Goal: Task Accomplishment & Management: Manage account settings

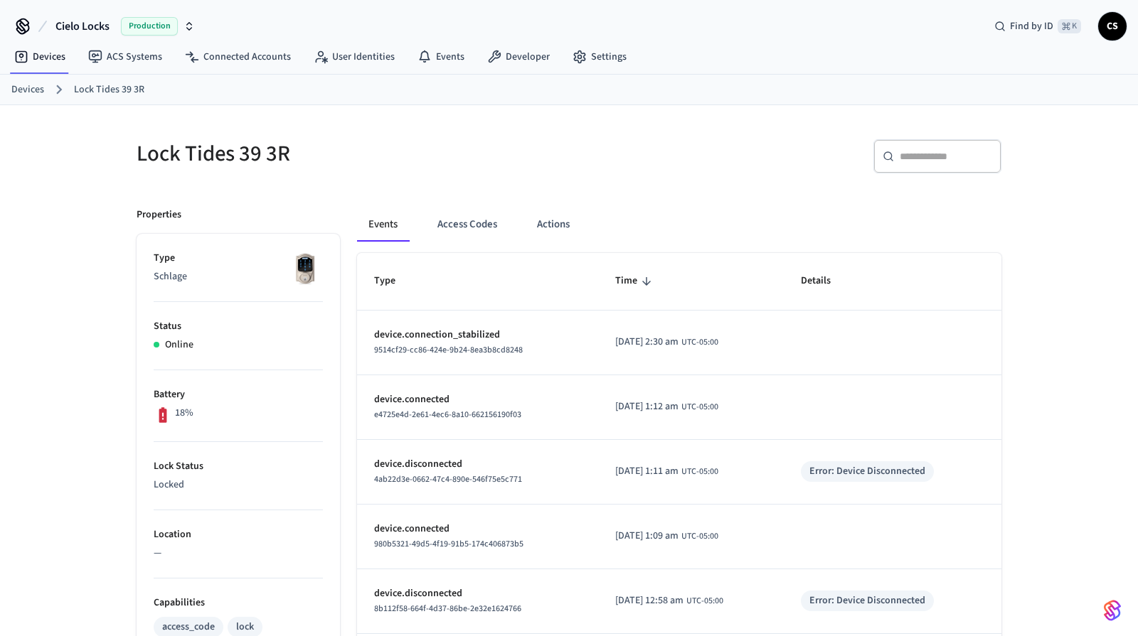
click at [26, 89] on link "Devices" at bounding box center [27, 89] width 33 height 15
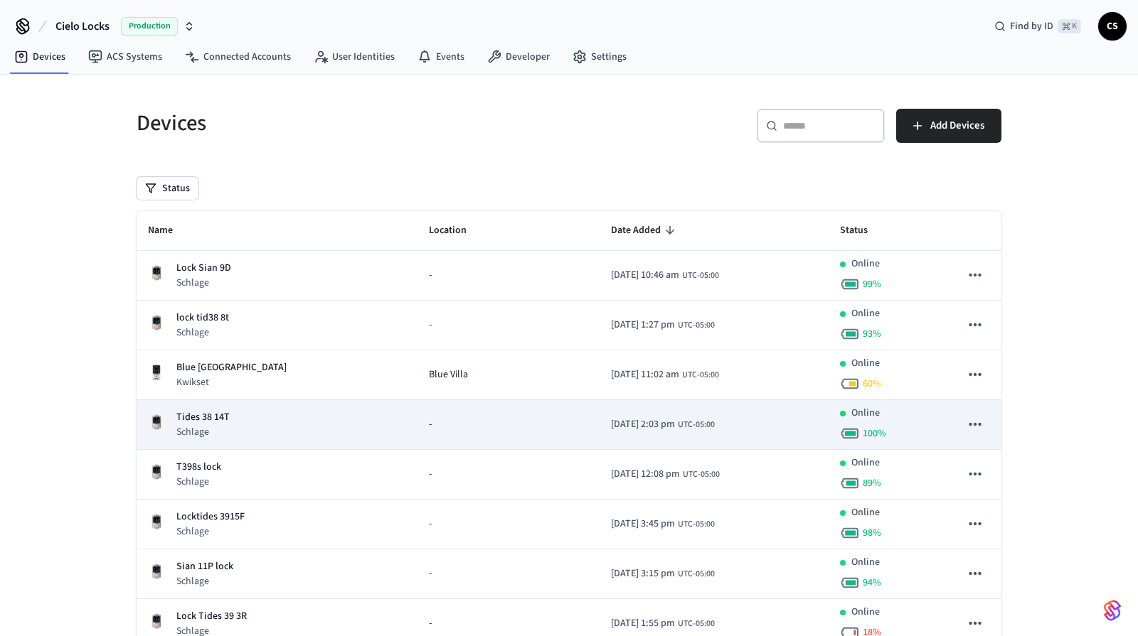
click at [218, 425] on p "Schlage" at bounding box center [202, 432] width 53 height 14
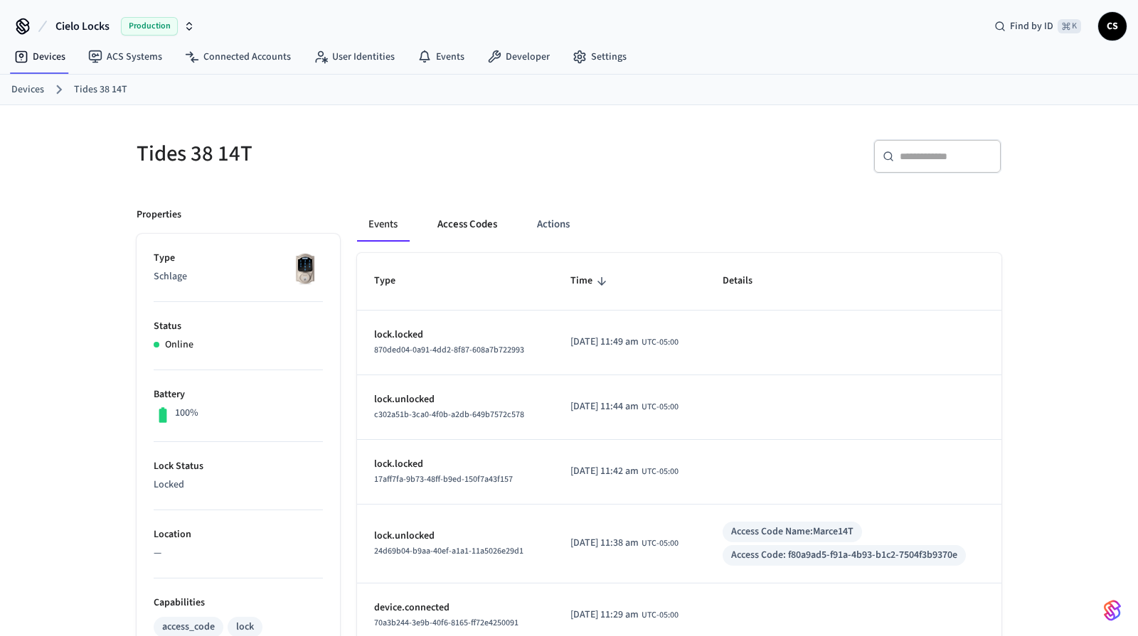
click at [469, 228] on button "Access Codes" at bounding box center [467, 225] width 82 height 34
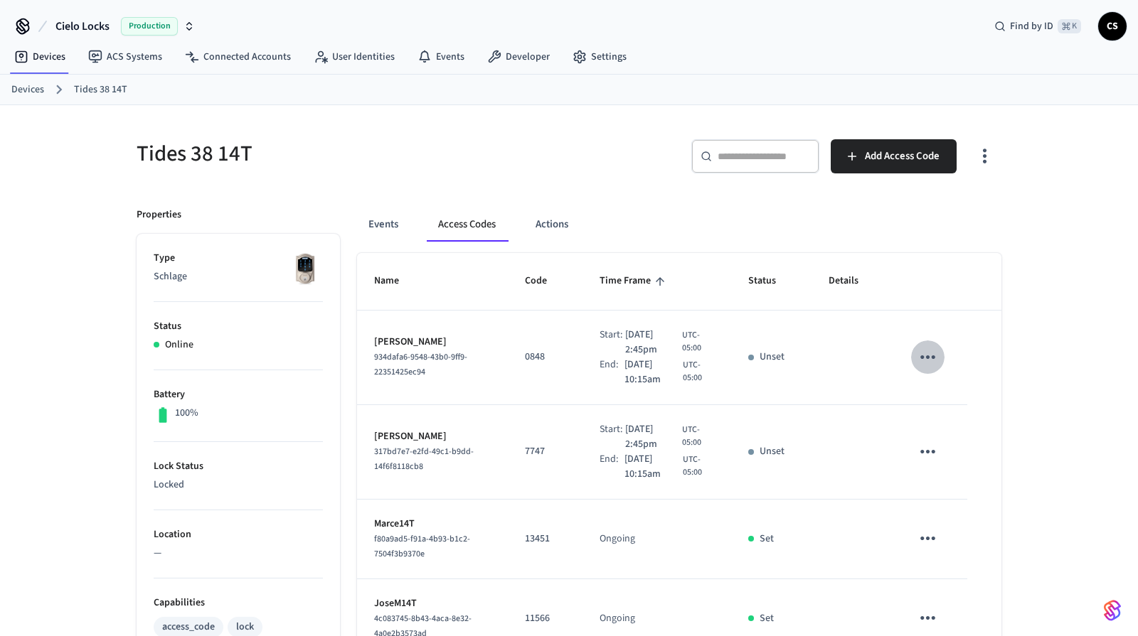
click at [918, 363] on icon "sticky table" at bounding box center [928, 357] width 22 height 22
click at [961, 393] on li "Edit" at bounding box center [962, 399] width 68 height 38
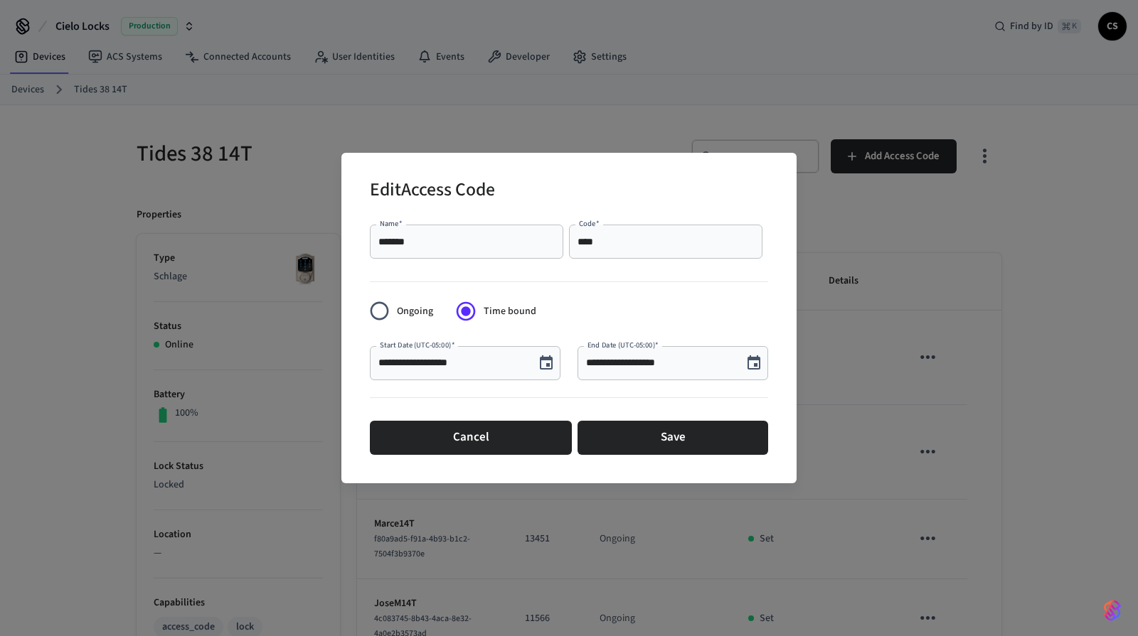
click at [548, 366] on icon "Choose date, selected date is Oct 11, 2025" at bounding box center [546, 363] width 13 height 14
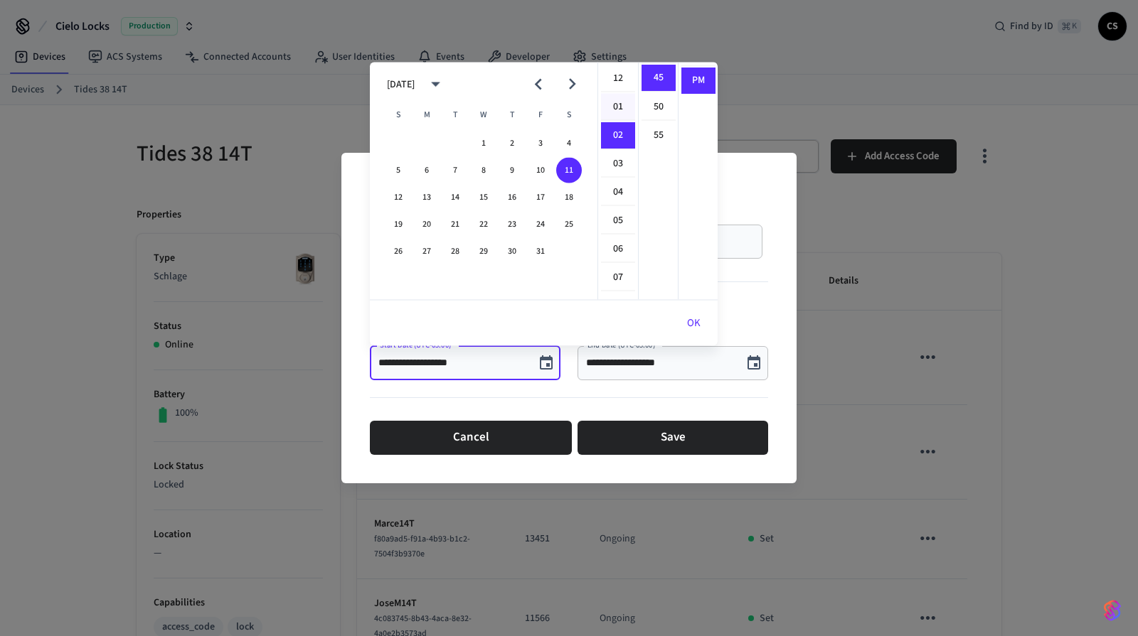
click at [614, 116] on li "01" at bounding box center [618, 107] width 34 height 27
type input "**********"
click at [696, 327] on button "OK" at bounding box center [694, 324] width 48 height 34
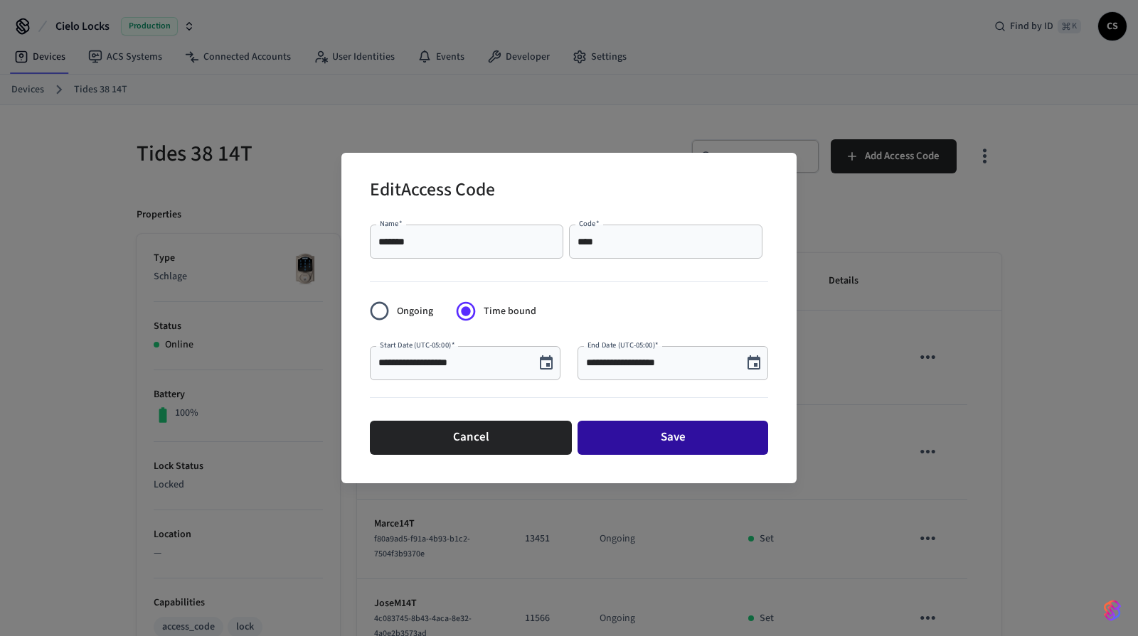
click at [690, 425] on button "Save" at bounding box center [672, 438] width 191 height 34
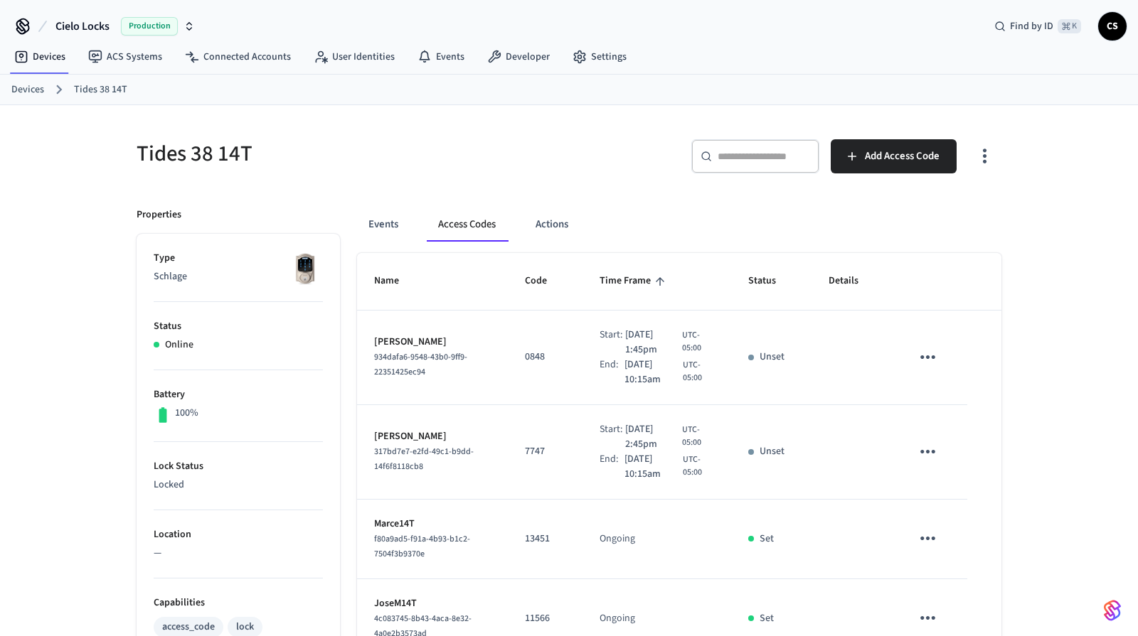
click at [917, 356] on icon "sticky table" at bounding box center [928, 357] width 22 height 22
click at [955, 400] on li "Edit" at bounding box center [962, 399] width 68 height 38
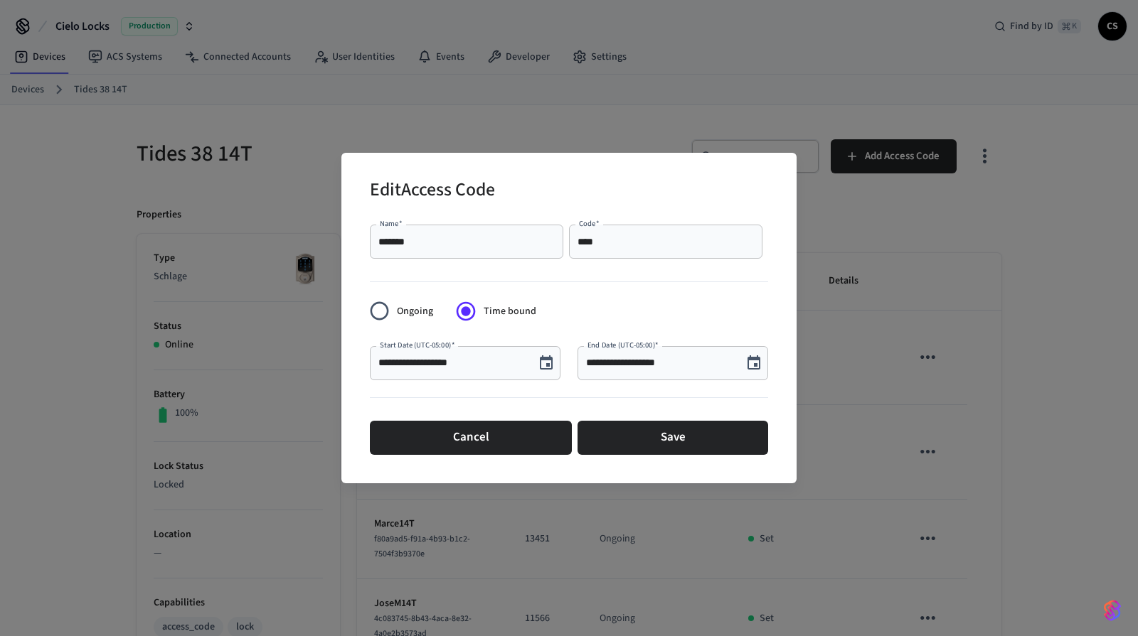
click at [439, 366] on input "**********" at bounding box center [452, 363] width 148 height 14
click at [545, 361] on icon "Choose date, selected date is Oct 11, 2025" at bounding box center [546, 363] width 17 height 17
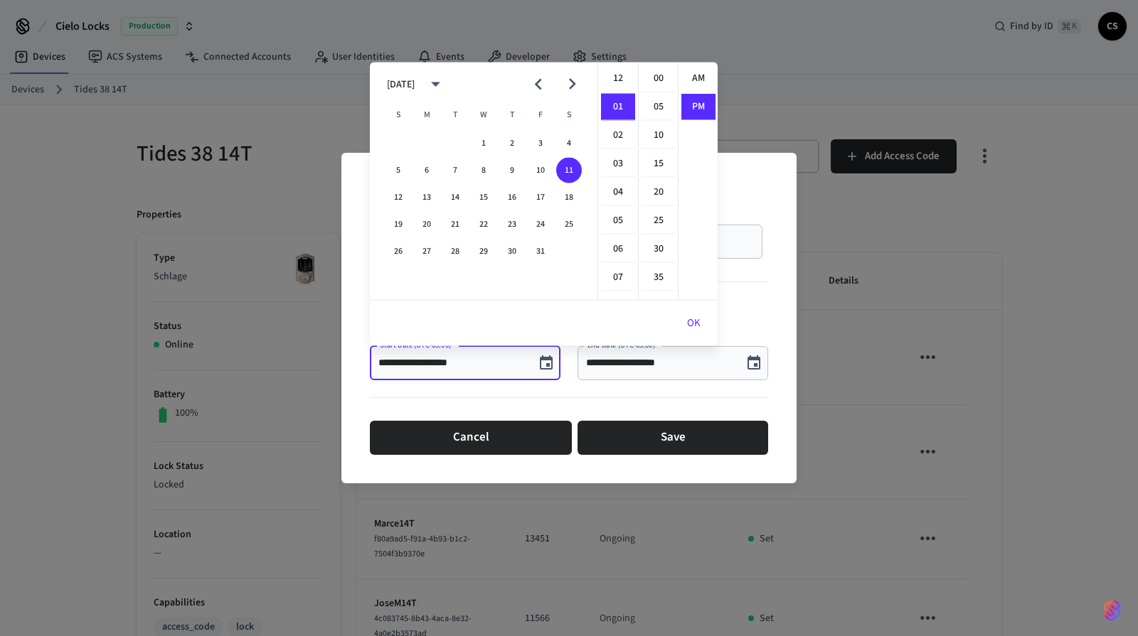
scroll to position [26, 0]
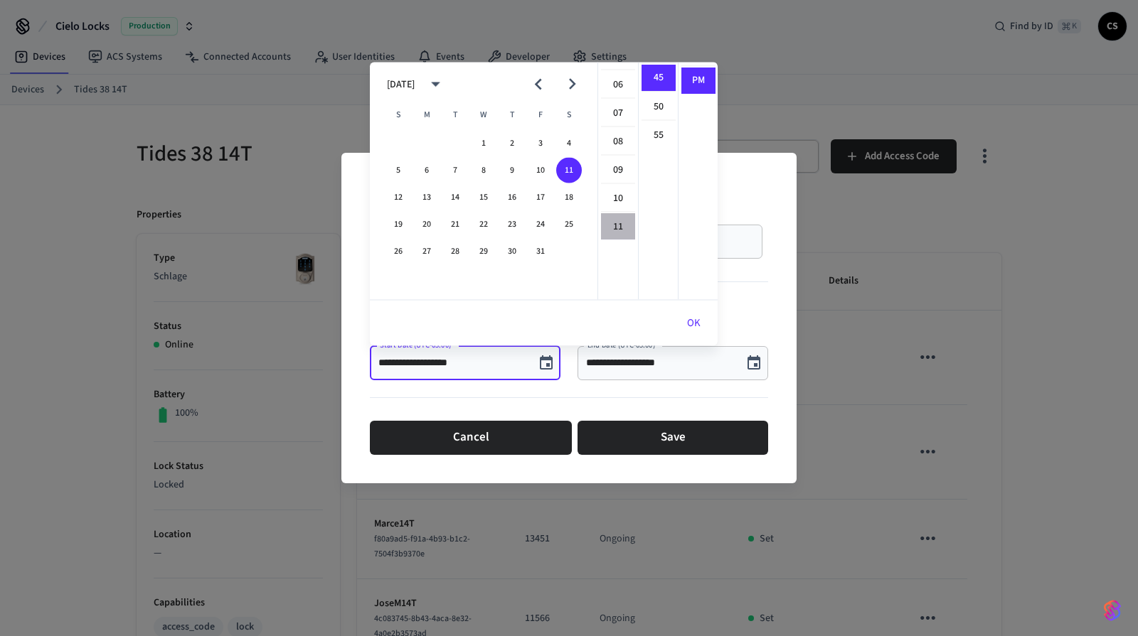
click at [622, 234] on li "11" at bounding box center [618, 227] width 34 height 26
click at [693, 79] on li "AM" at bounding box center [698, 78] width 34 height 27
type input "**********"
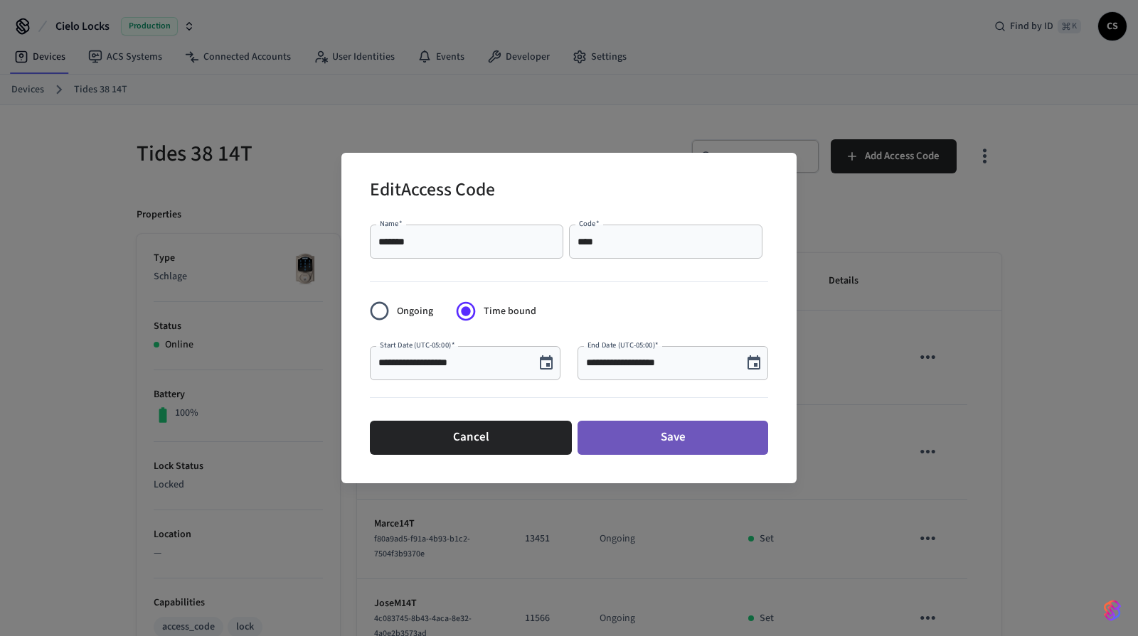
click at [673, 444] on button "Save" at bounding box center [672, 438] width 191 height 34
